Goal: Task Accomplishment & Management: Use online tool/utility

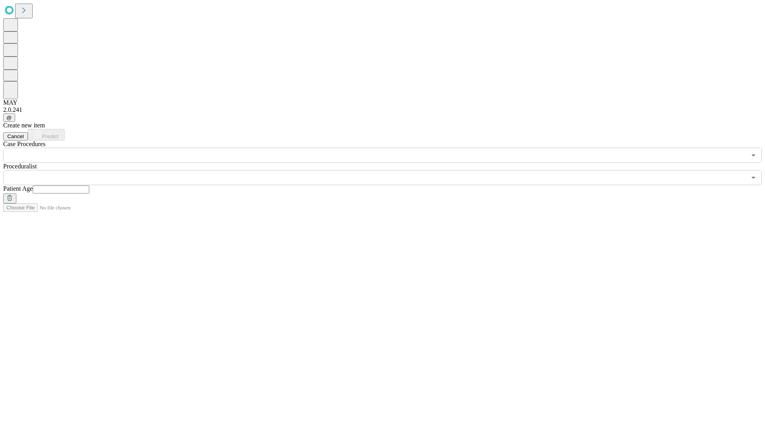
click at [89, 186] on input "text" at bounding box center [61, 190] width 57 height 8
type input "*"
click at [388, 170] on input "text" at bounding box center [374, 177] width 743 height 15
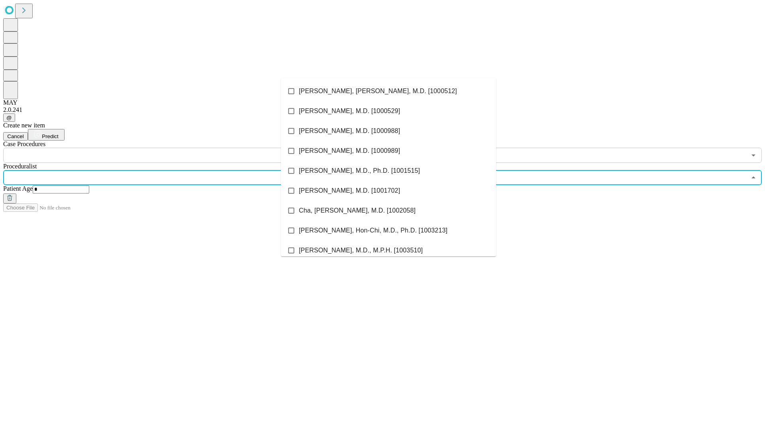
click at [389, 91] on li "[PERSON_NAME], [PERSON_NAME], M.D. [1000512]" at bounding box center [388, 91] width 215 height 20
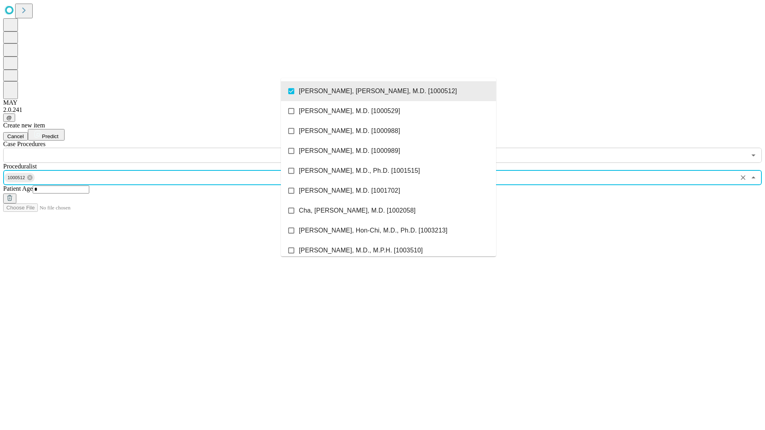
click at [167, 148] on input "text" at bounding box center [374, 155] width 743 height 15
